Goal: Transaction & Acquisition: Purchase product/service

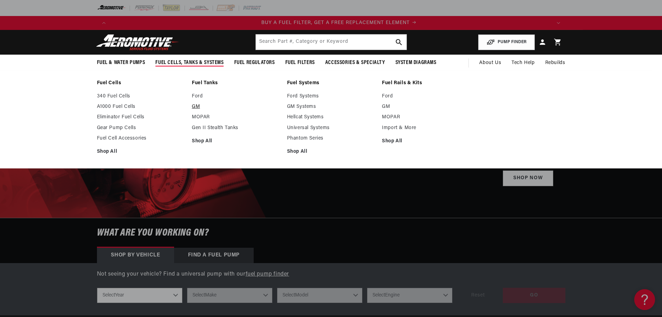
scroll to position [0, 441]
click at [204, 116] on link "MOPAR" at bounding box center [236, 117] width 88 height 6
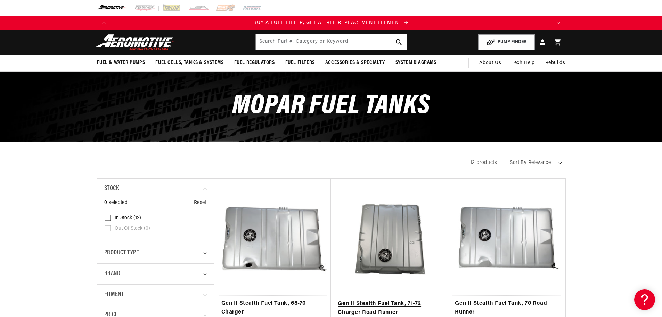
scroll to position [151, 0]
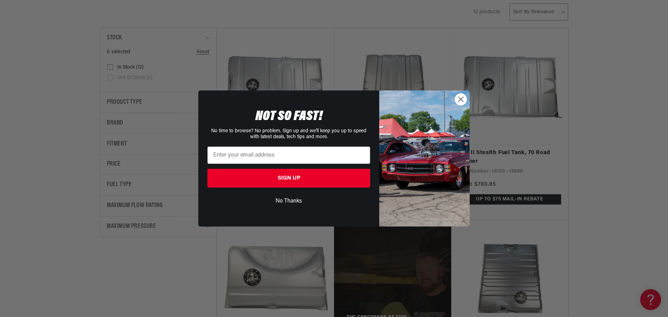
click at [457, 102] on circle "Close dialog" at bounding box center [460, 99] width 11 height 11
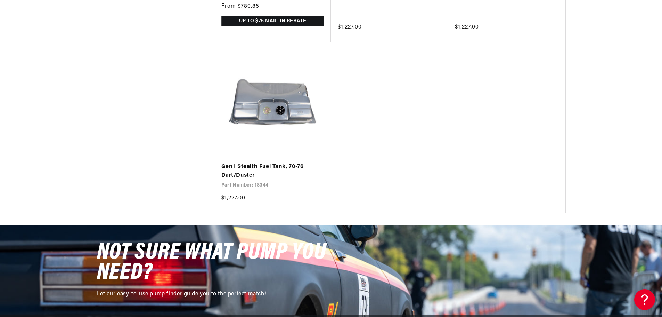
scroll to position [0, 441]
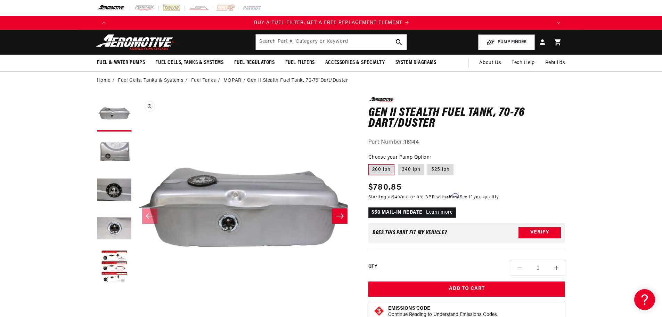
scroll to position [0, 441]
click at [118, 149] on button "Load image 2 in gallery view" at bounding box center [114, 152] width 35 height 35
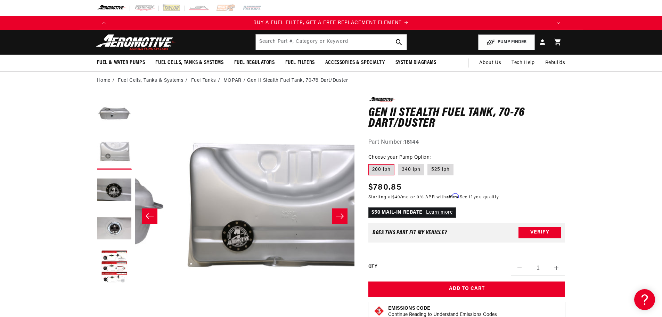
scroll to position [0, 219]
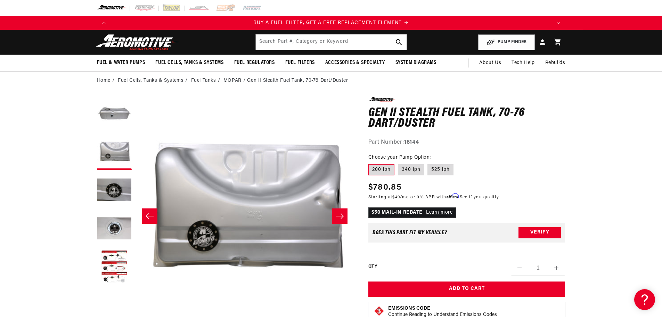
click at [107, 172] on ul "Gallery Viewer" at bounding box center [114, 191] width 35 height 188
click at [107, 184] on button "Load image 3 in gallery view" at bounding box center [114, 190] width 35 height 35
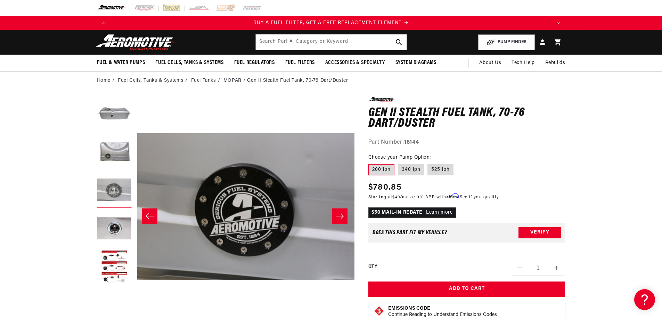
scroll to position [0, 439]
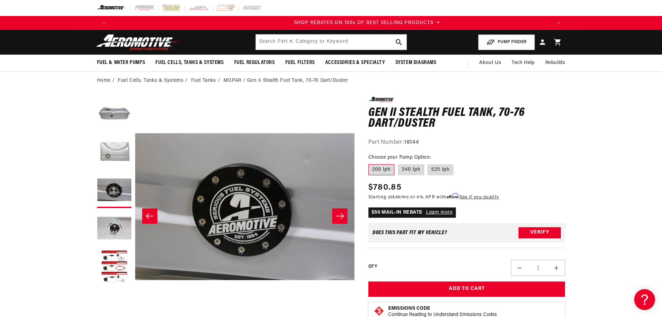
click at [113, 152] on button "Load image 2 in gallery view" at bounding box center [114, 152] width 35 height 35
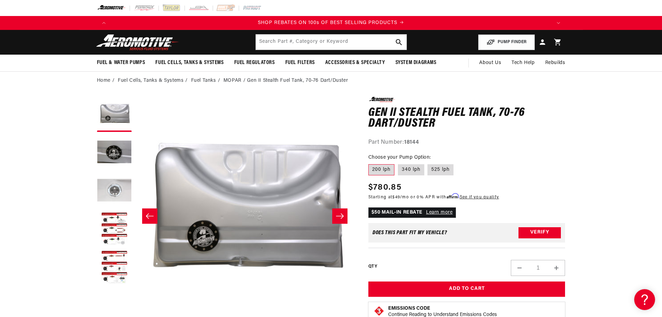
scroll to position [38, 0]
click at [124, 234] on button "Load image 5 in gallery view" at bounding box center [114, 228] width 35 height 35
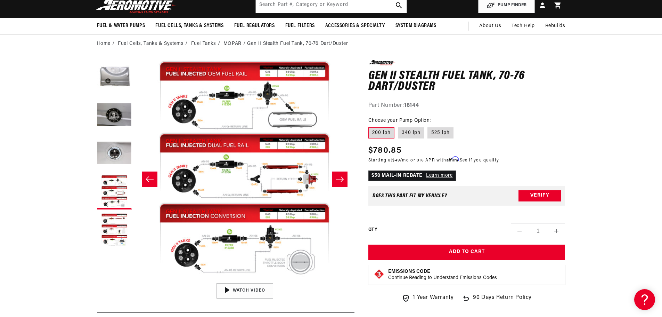
scroll to position [0, 0]
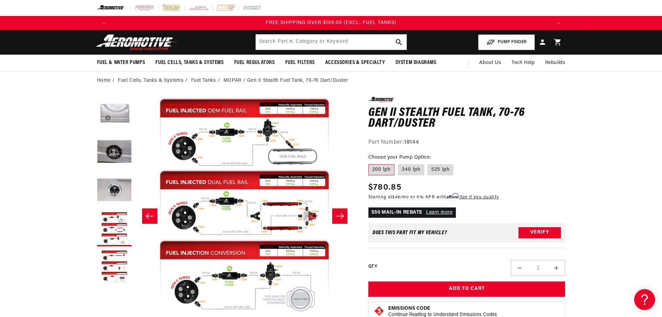
click at [109, 119] on button "Load image 2 in gallery view" at bounding box center [114, 114] width 35 height 35
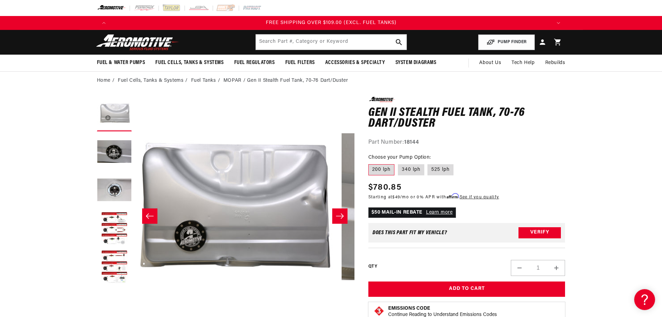
scroll to position [0, 219]
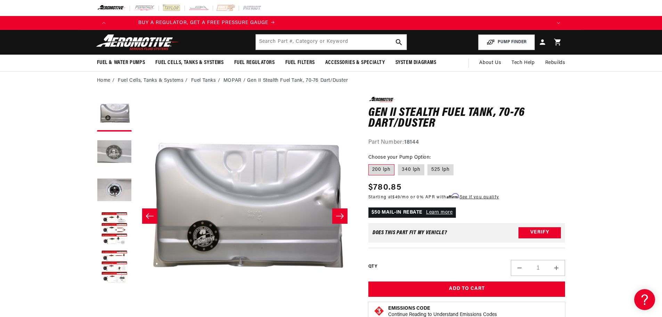
click at [112, 148] on button "Load image 3 in gallery view" at bounding box center [114, 152] width 35 height 35
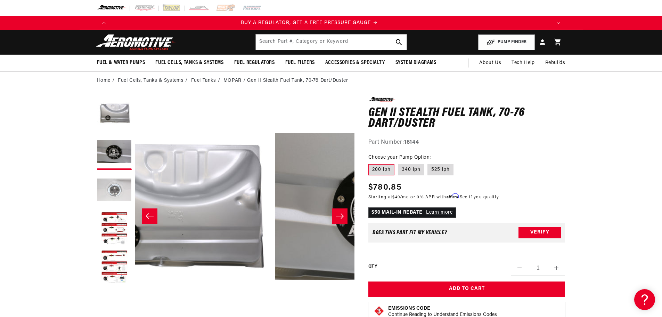
scroll to position [0, 0]
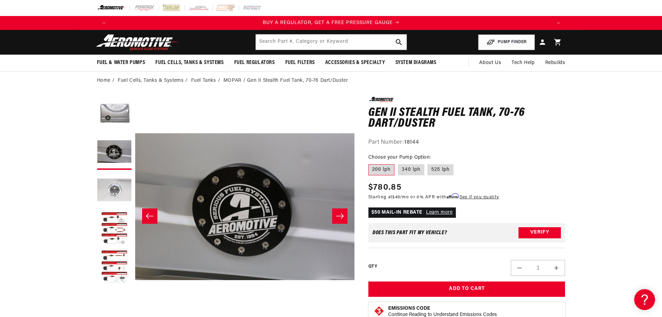
click at [112, 183] on button "Load image 4 in gallery view" at bounding box center [114, 190] width 35 height 35
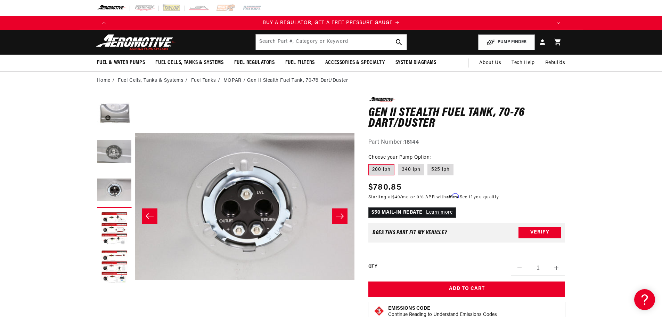
click at [114, 169] on button "Load image 3 in gallery view" at bounding box center [114, 152] width 35 height 35
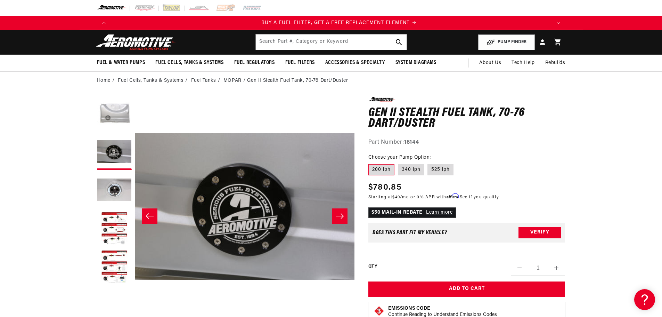
scroll to position [0, 441]
click at [119, 110] on button "Load image 2 in gallery view" at bounding box center [114, 114] width 35 height 35
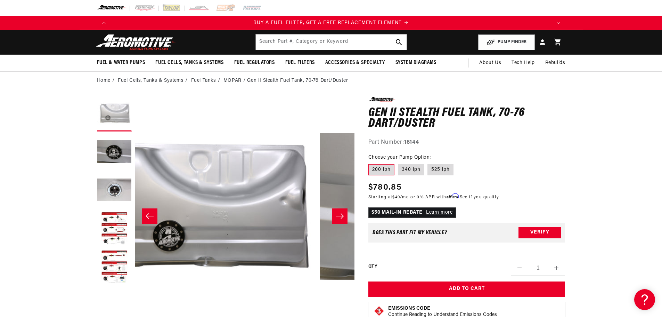
scroll to position [0, 219]
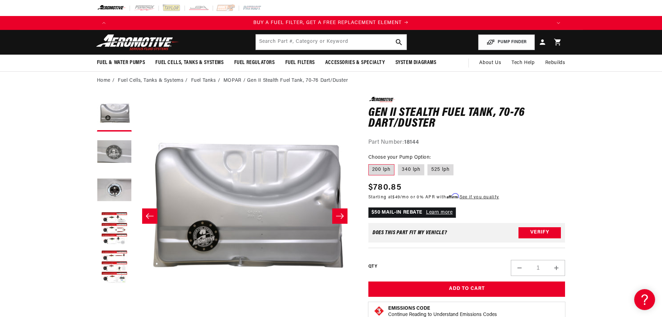
click at [103, 145] on button "Load image 3 in gallery view" at bounding box center [114, 152] width 35 height 35
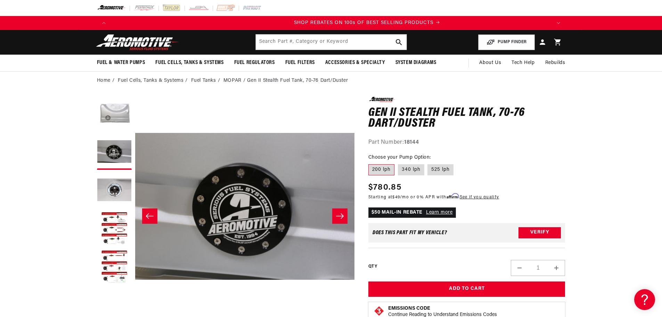
scroll to position [0, 882]
click at [100, 114] on button "Load image 2 in gallery view" at bounding box center [114, 114] width 35 height 35
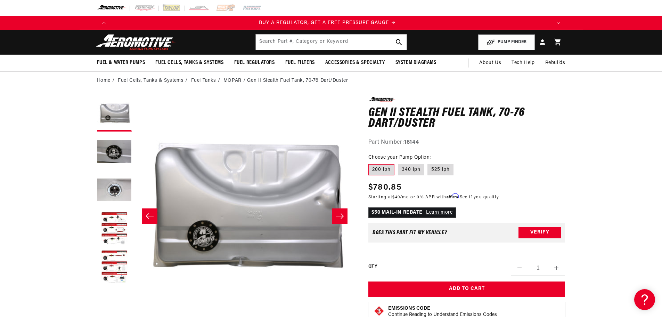
scroll to position [0, 0]
click at [119, 184] on button "Load image 4 in gallery view" at bounding box center [114, 190] width 35 height 35
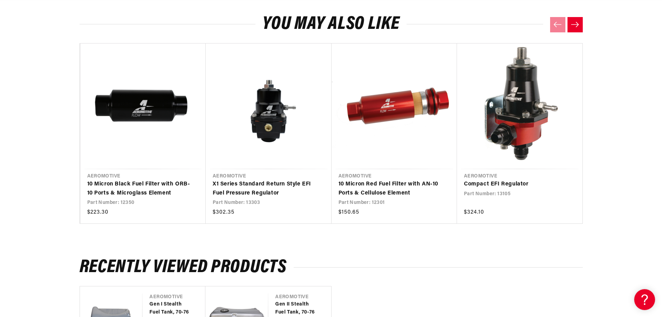
scroll to position [0, 1322]
click at [572, 24] on icon "Next slide" at bounding box center [575, 25] width 9 height 6
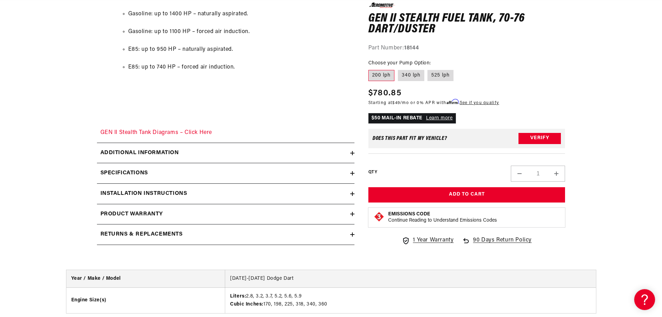
scroll to position [1356, 0]
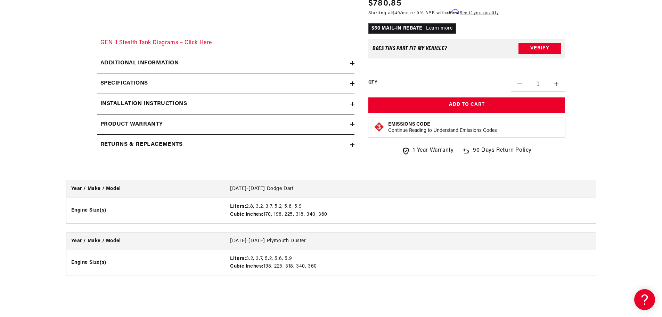
click at [184, 59] on div "Additional information" at bounding box center [223, 63] width 253 height 9
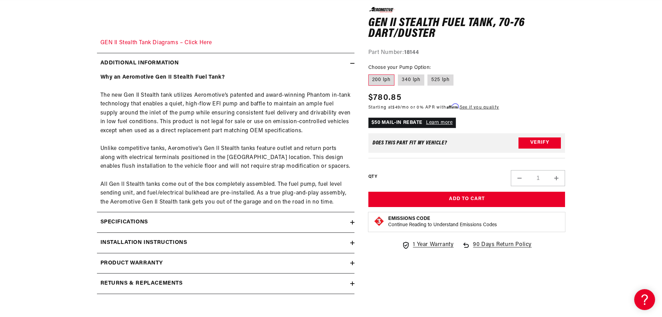
scroll to position [0, 1322]
click at [124, 212] on summary "Specifications" at bounding box center [226, 222] width 258 height 20
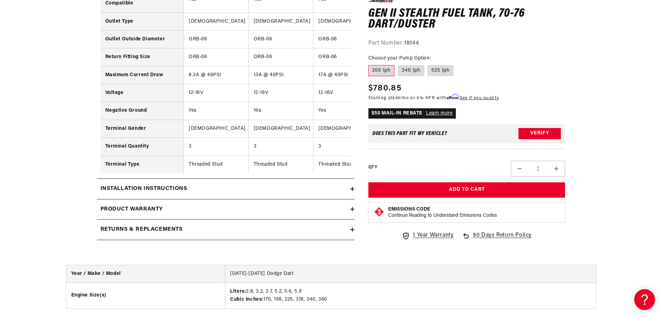
scroll to position [0, 882]
click at [157, 189] on h2 "Installation Instructions" at bounding box center [143, 188] width 87 height 9
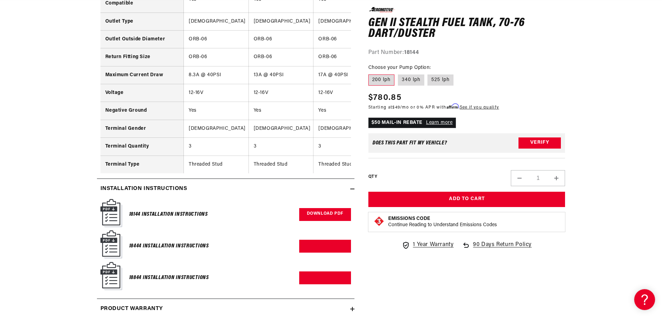
scroll to position [0, 1322]
click at [321, 221] on link "Download PDF" at bounding box center [325, 214] width 52 height 13
click at [338, 250] on link "Download PDF" at bounding box center [325, 246] width 52 height 13
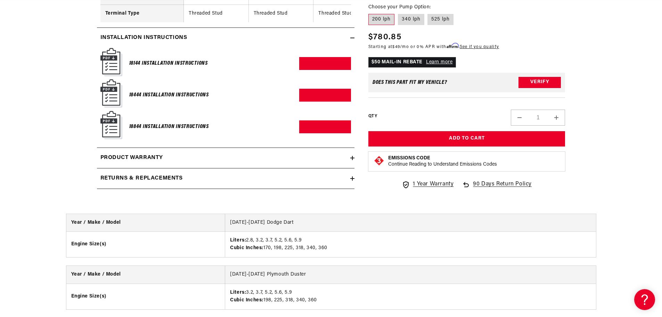
click at [156, 188] on summary "Returns & replacements" at bounding box center [226, 178] width 258 height 20
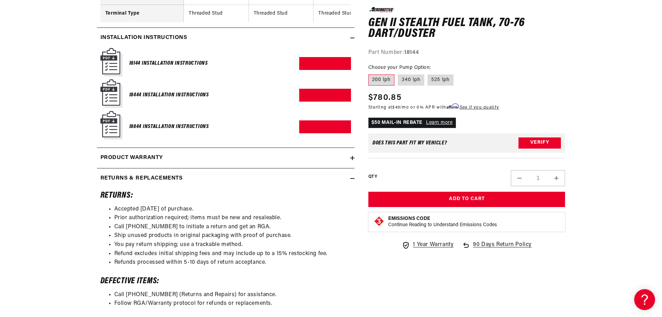
click at [154, 183] on h2 "Returns & replacements" at bounding box center [141, 178] width 82 height 9
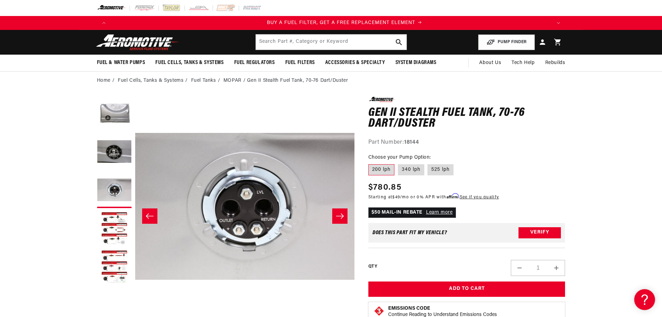
scroll to position [0, 441]
click at [539, 235] on button "Verify" at bounding box center [540, 232] width 42 height 11
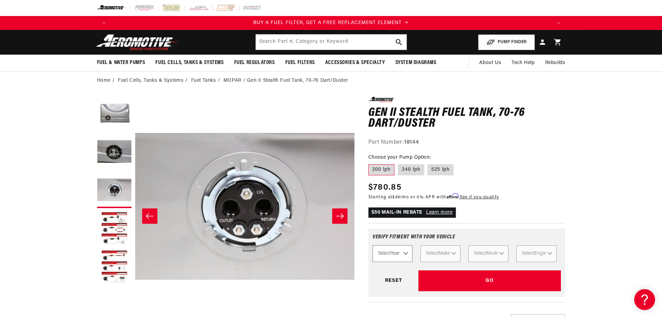
click at [407, 257] on select "Select Year 2023 2022 2021 2020 2019 2018 2017 2016 2015 2014 2013 2012 2011 20…" at bounding box center [393, 253] width 40 height 17
select select "1971"
click at [373, 245] on select "Select Year 2023 2022 2021 2020 2019 2018 2017 2016 2015 2014 2013 2012 2011 20…" at bounding box center [393, 253] width 40 height 17
select select "1971"
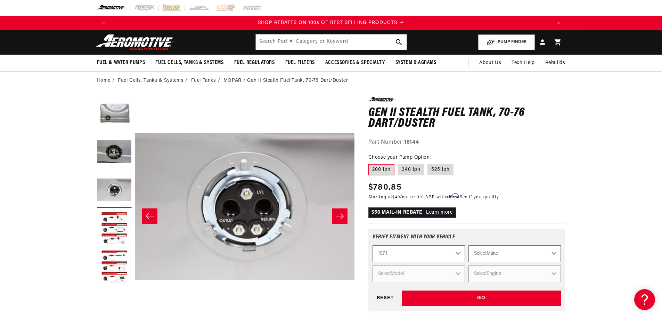
click at [494, 254] on select "Select Make Buick Chevrolet Dodge Ford GMC Oldsmobile Plymouth Pontiac" at bounding box center [515, 253] width 92 height 17
select select "Dodge"
click at [469, 245] on select "Select Make Buick Chevrolet Dodge Ford GMC Oldsmobile Plymouth Pontiac" at bounding box center [515, 253] width 92 height 17
select select "Dodge"
click at [454, 271] on select "Select Model Challenger Charger Dart" at bounding box center [419, 273] width 92 height 17
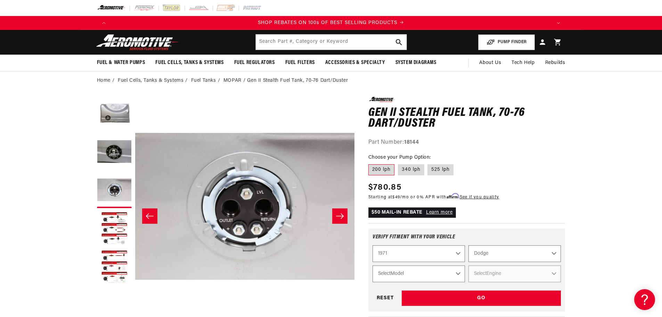
select select "Dart"
click at [373, 265] on select "Select Model Challenger Charger Dart" at bounding box center [419, 273] width 92 height 17
select select "Dart"
click at [480, 273] on select "Select Engine 2.8L 3.2L 3.7L 5.2L 5.6L 5.9L" at bounding box center [515, 273] width 92 height 17
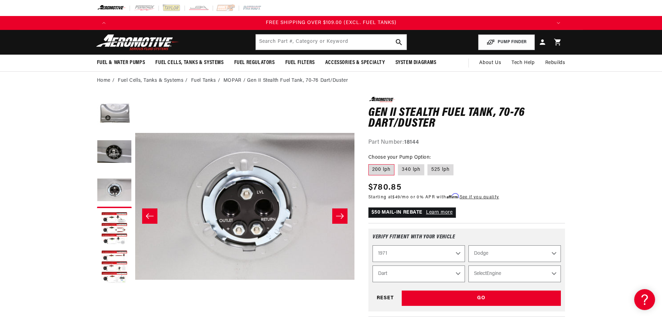
select select "5.9L"
click at [469, 265] on select "Select Engine 2.8L 3.2L 3.7L 5.2L 5.6L 5.9L" at bounding box center [515, 273] width 92 height 17
select select "Engine"
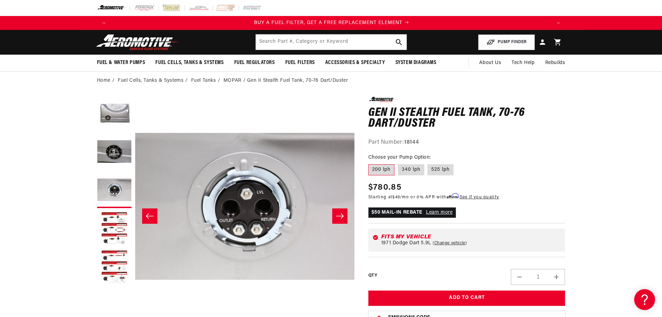
scroll to position [0, 441]
click at [115, 147] on button "Load image 3 in gallery view" at bounding box center [114, 152] width 35 height 35
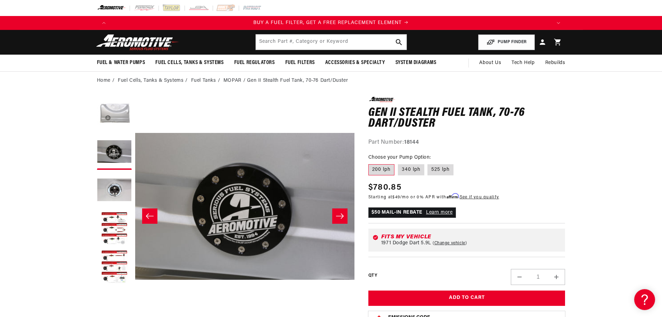
click at [131, 122] on button "Load image 2 in gallery view" at bounding box center [114, 114] width 35 height 35
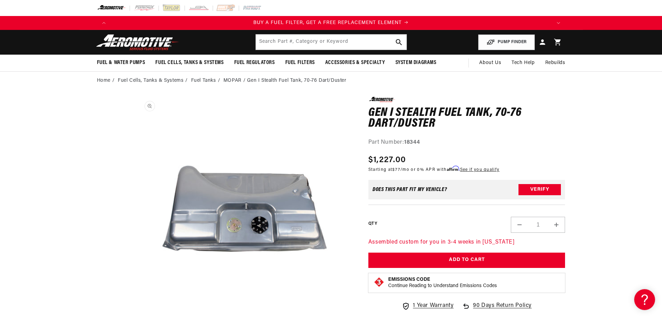
click at [135, 316] on button "Open media 1 in modal" at bounding box center [135, 316] width 0 height 0
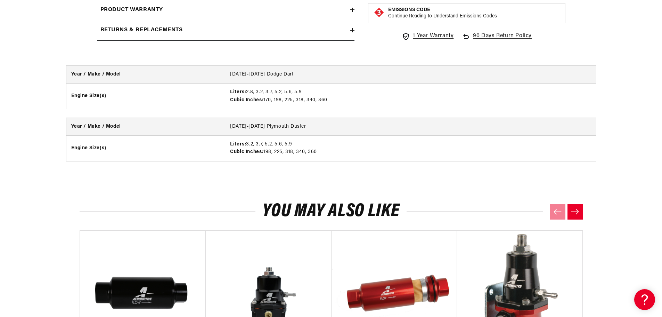
scroll to position [1319, 0]
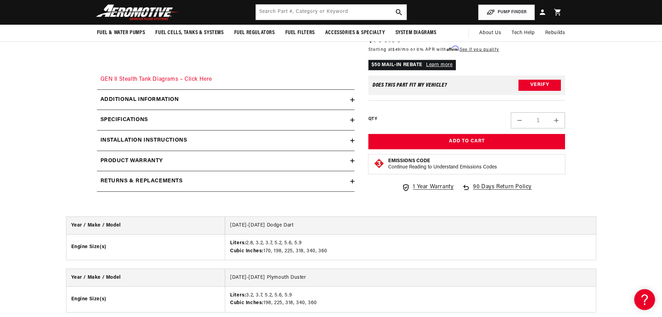
click at [178, 154] on summary "Product warranty" at bounding box center [226, 161] width 258 height 20
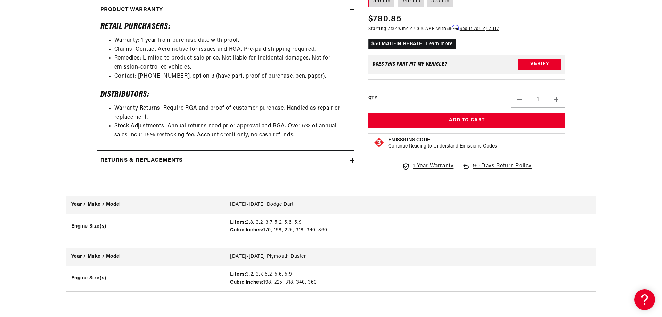
scroll to position [0, 882]
click at [131, 162] on h2 "Returns & replacements" at bounding box center [141, 160] width 82 height 9
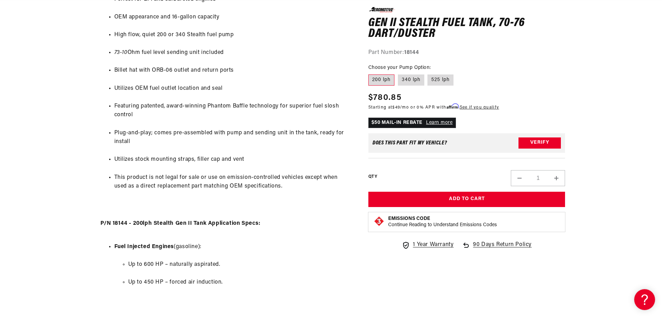
scroll to position [0, 441]
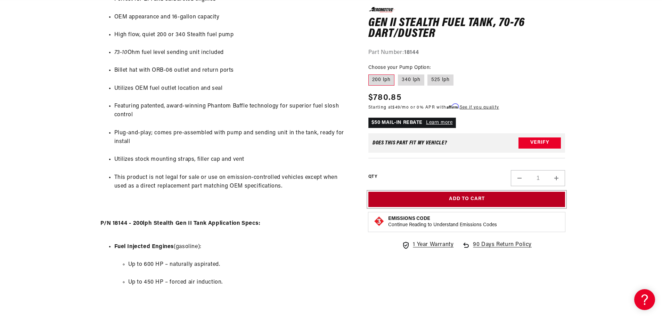
click at [493, 195] on button "Add to Cart" at bounding box center [467, 199] width 197 height 16
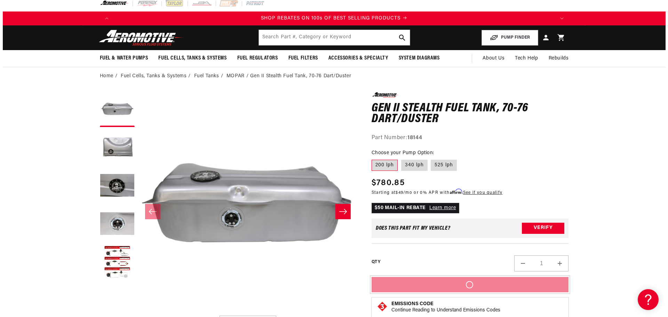
scroll to position [0, 0]
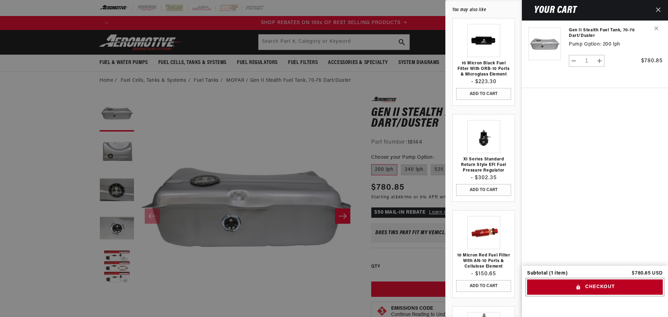
click at [581, 288] on button "Checkout" at bounding box center [595, 287] width 136 height 16
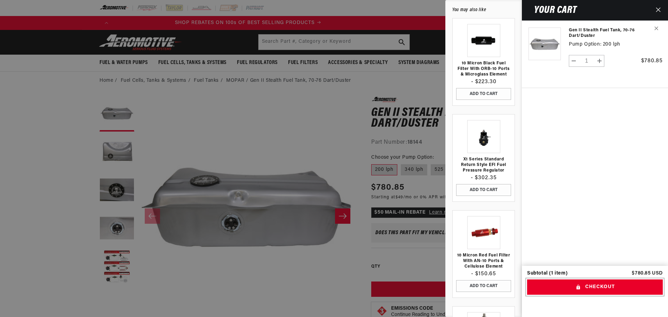
scroll to position [0, 1213]
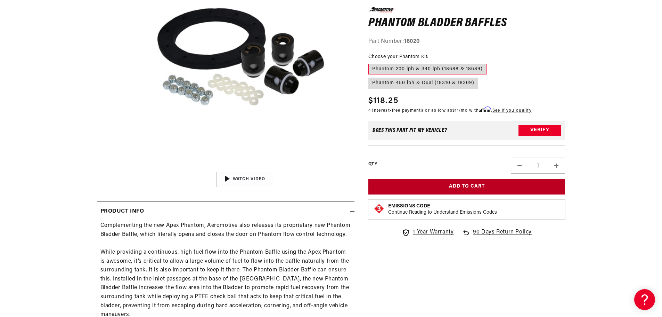
scroll to position [151, 0]
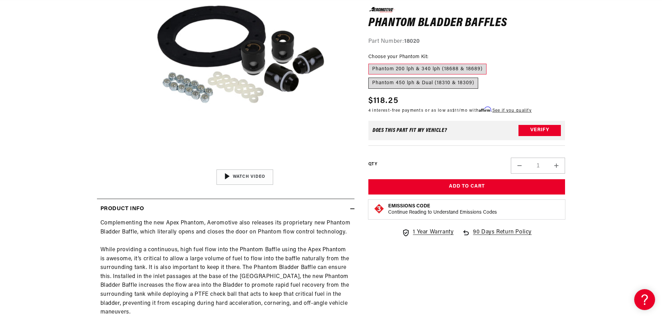
click at [418, 86] on label "Phantom 450 lph & Dual (18310 & 18309)" at bounding box center [424, 83] width 110 height 11
click at [490, 62] on input "Phantom 450 lph & Dual (18310 & 18309)" at bounding box center [490, 62] width 0 height 0
radio input "true"
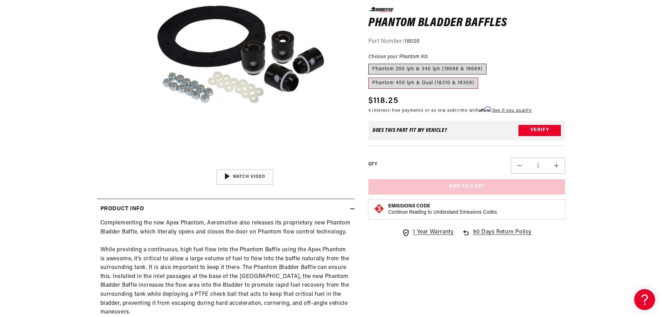
scroll to position [0, 441]
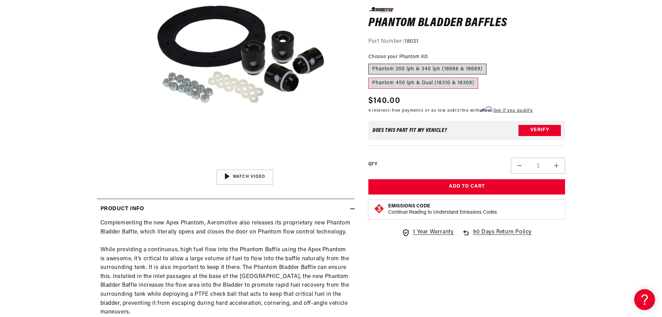
click at [425, 70] on label "Phantom 200 lph & 340 lph (18688 & 18689)" at bounding box center [428, 68] width 118 height 11
click at [371, 62] on input "Phantom 200 lph & 340 lph (18688 & 18689)" at bounding box center [370, 62] width 0 height 0
radio input "true"
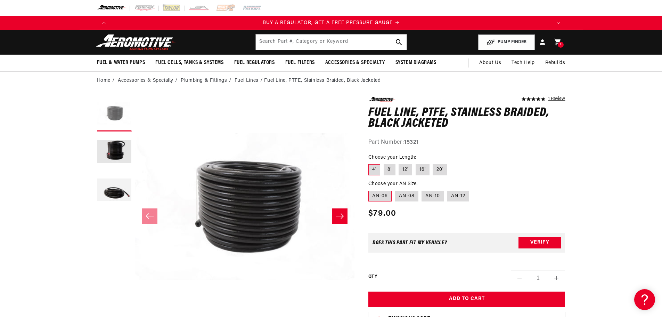
click at [116, 107] on button "Load image 1 in gallery view" at bounding box center [114, 114] width 35 height 35
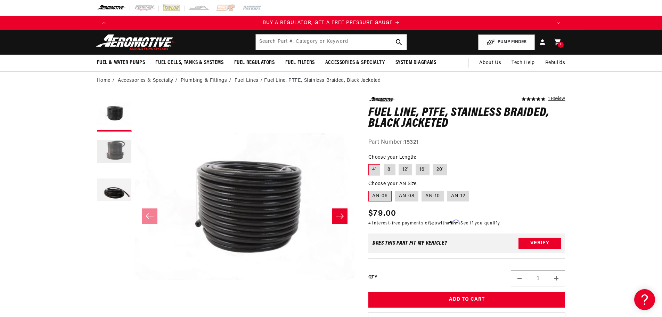
click at [111, 138] on button "Load image 2 in gallery view" at bounding box center [114, 152] width 35 height 35
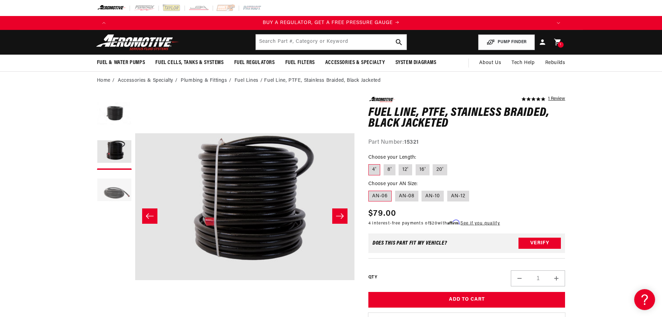
click at [109, 188] on button "Load image 3 in gallery view" at bounding box center [114, 190] width 35 height 35
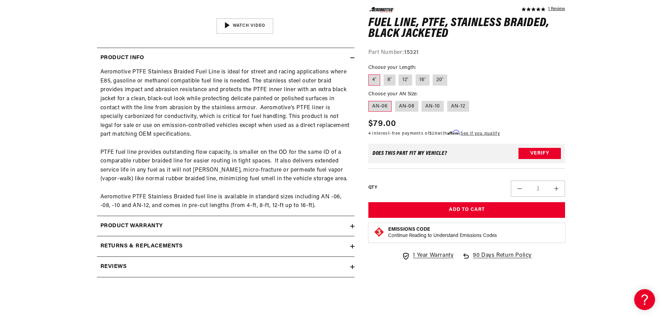
scroll to position [0, 441]
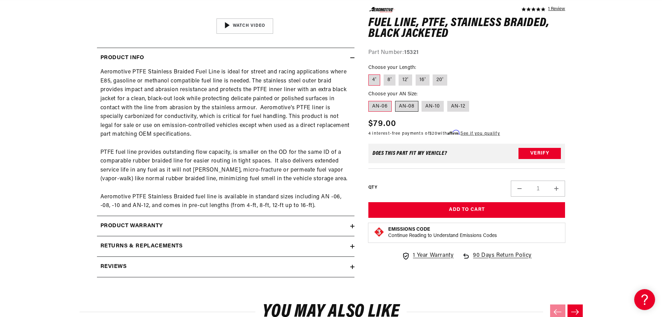
click at [411, 110] on label "AN-08" at bounding box center [406, 105] width 23 height 11
click at [396, 99] on input "AN-08" at bounding box center [395, 99] width 0 height 0
radio input "true"
click at [386, 108] on label "AN-06" at bounding box center [380, 105] width 23 height 11
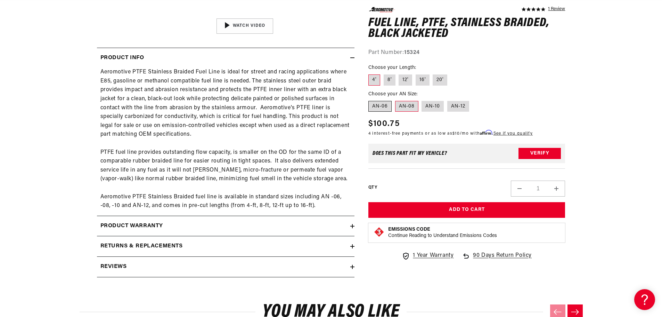
click at [371, 99] on input "AN-06" at bounding box center [370, 99] width 0 height 0
radio input "true"
click at [390, 81] on label "8'" at bounding box center [390, 79] width 12 height 11
click at [384, 73] on input "8'" at bounding box center [384, 73] width 0 height 0
radio input "true"
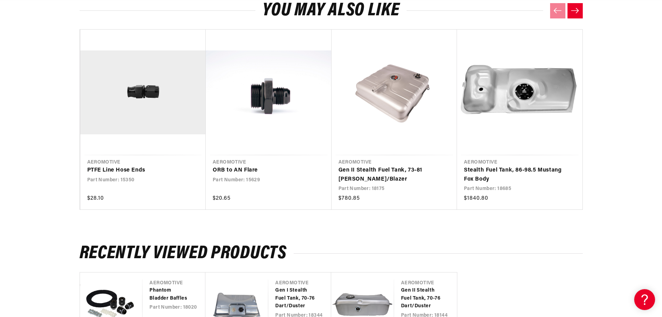
scroll to position [0, 441]
